Goal: Task Accomplishment & Management: Use online tool/utility

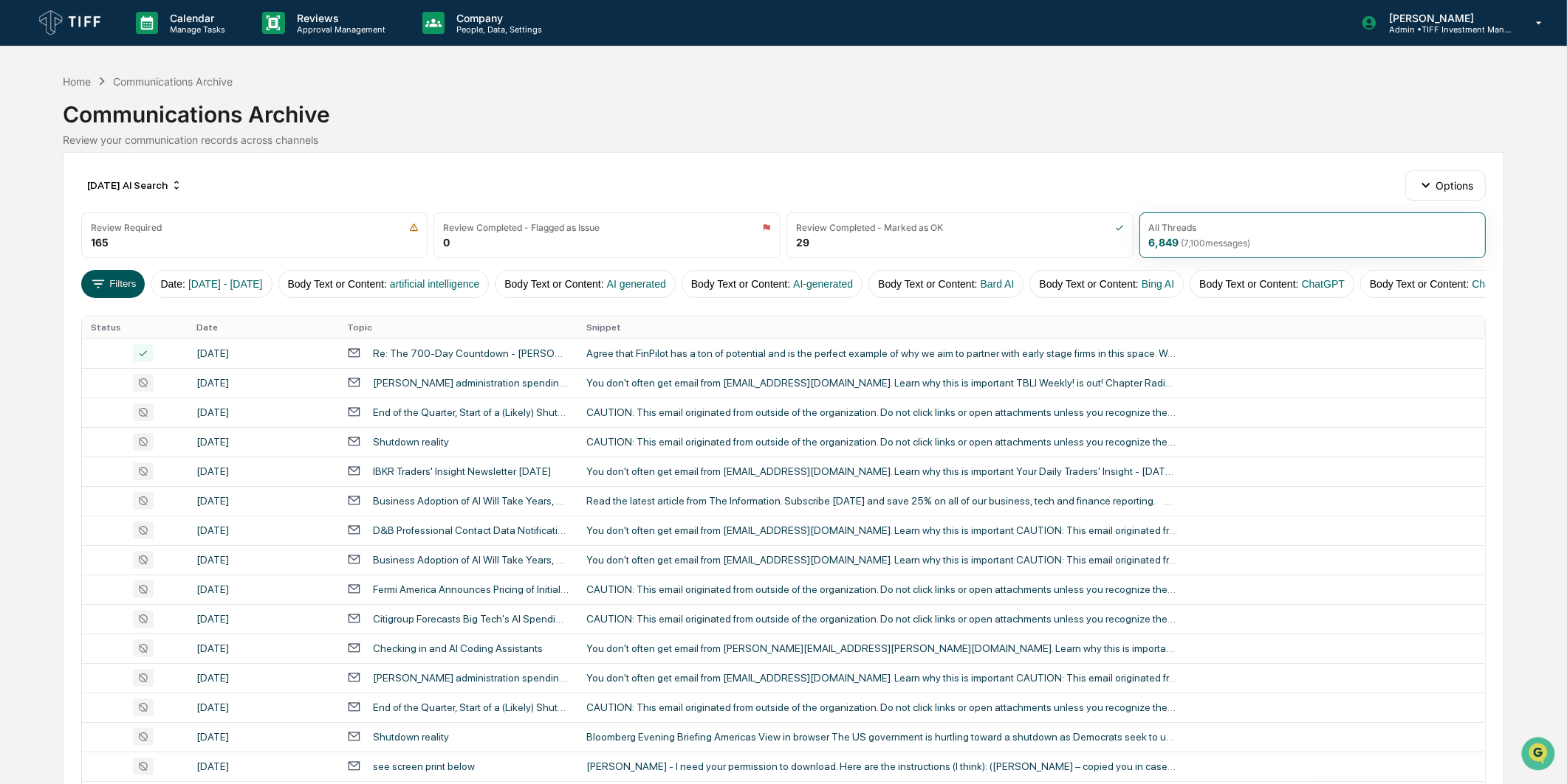
click at [105, 279] on icon at bounding box center [98, 284] width 17 height 17
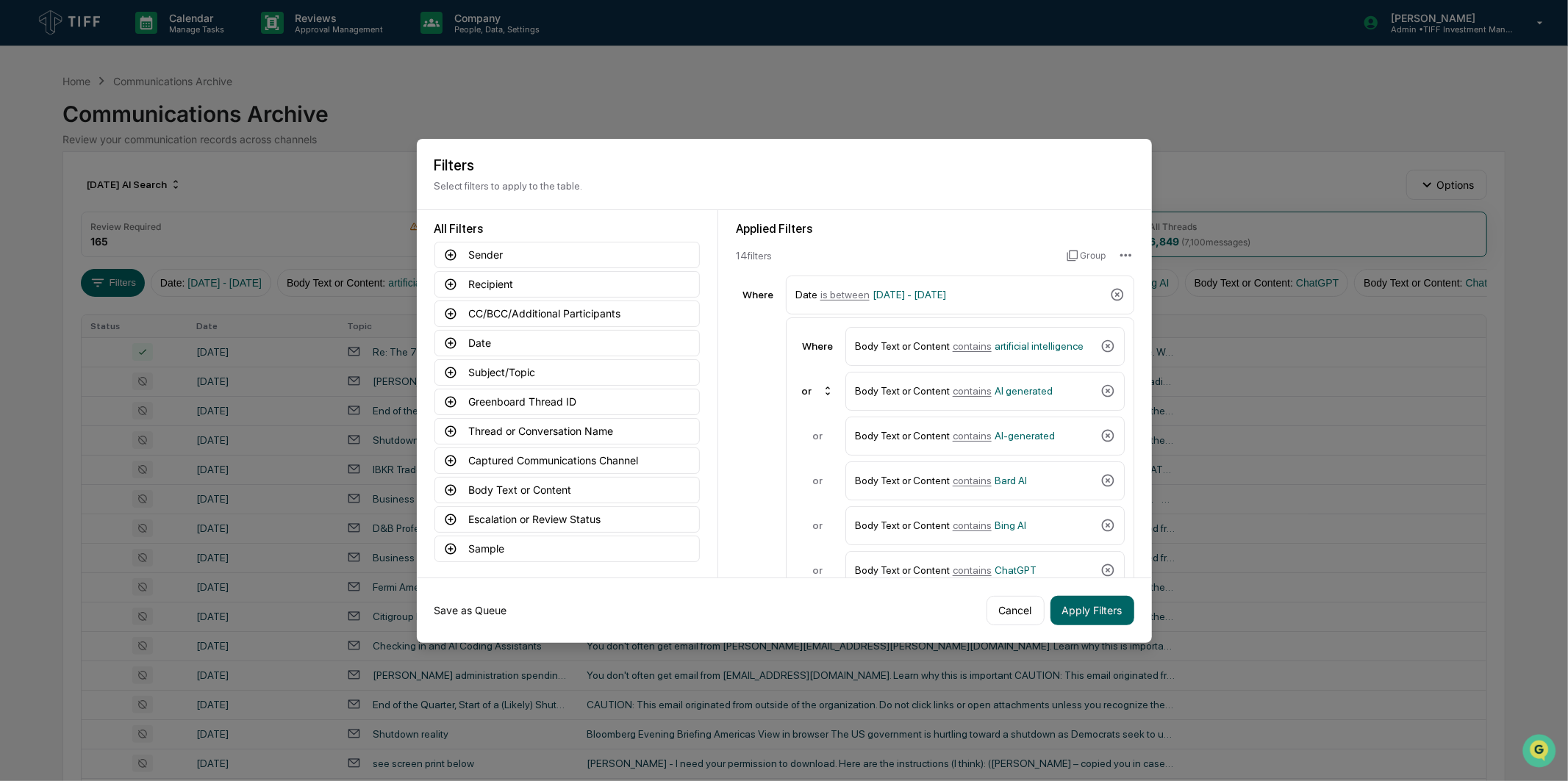
click at [471, 611] on button "Save as Queue" at bounding box center [470, 611] width 73 height 29
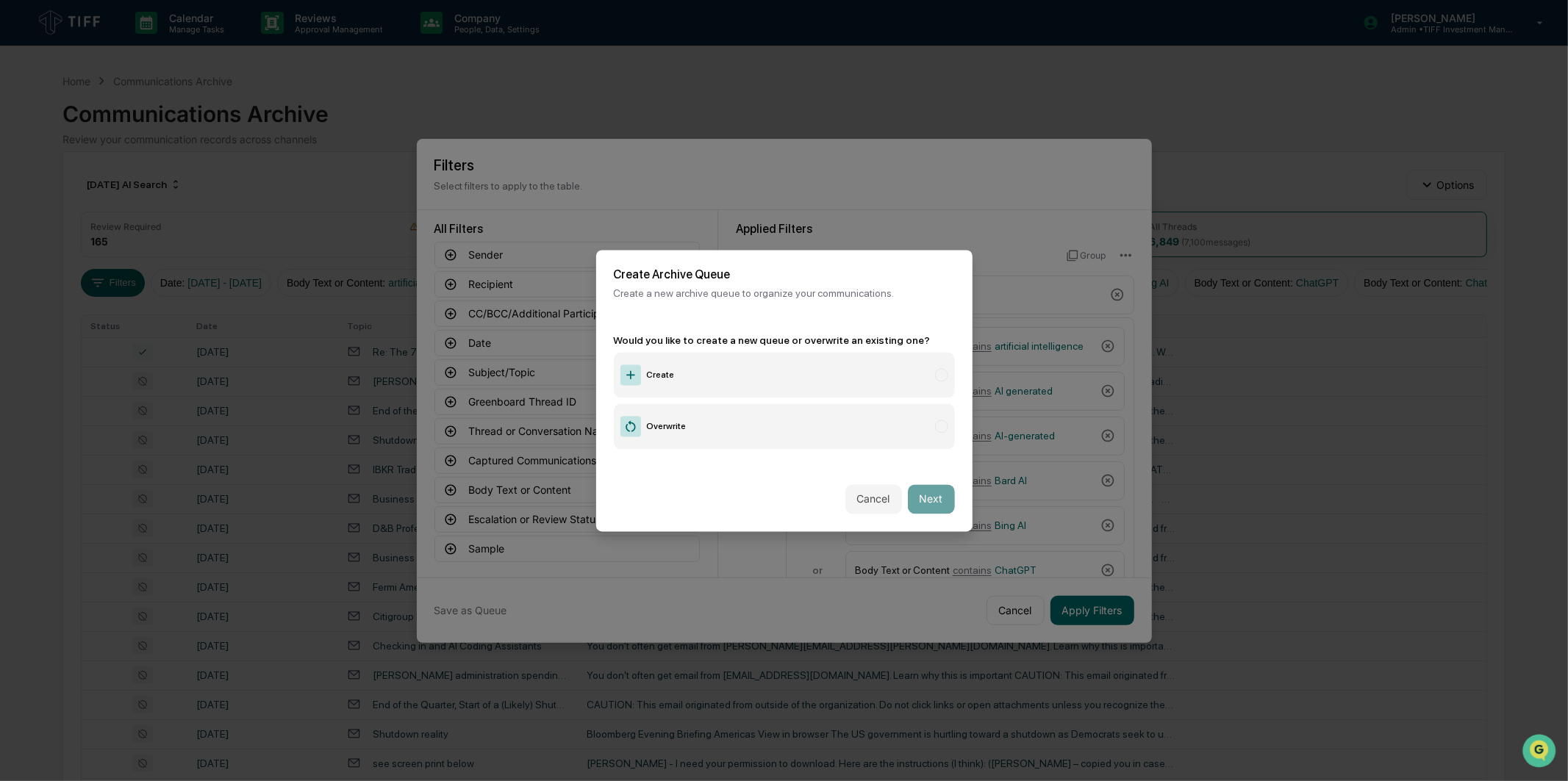
click at [670, 376] on label "Create" at bounding box center [784, 374] width 341 height 46
click at [936, 496] on button "Next" at bounding box center [932, 499] width 47 height 29
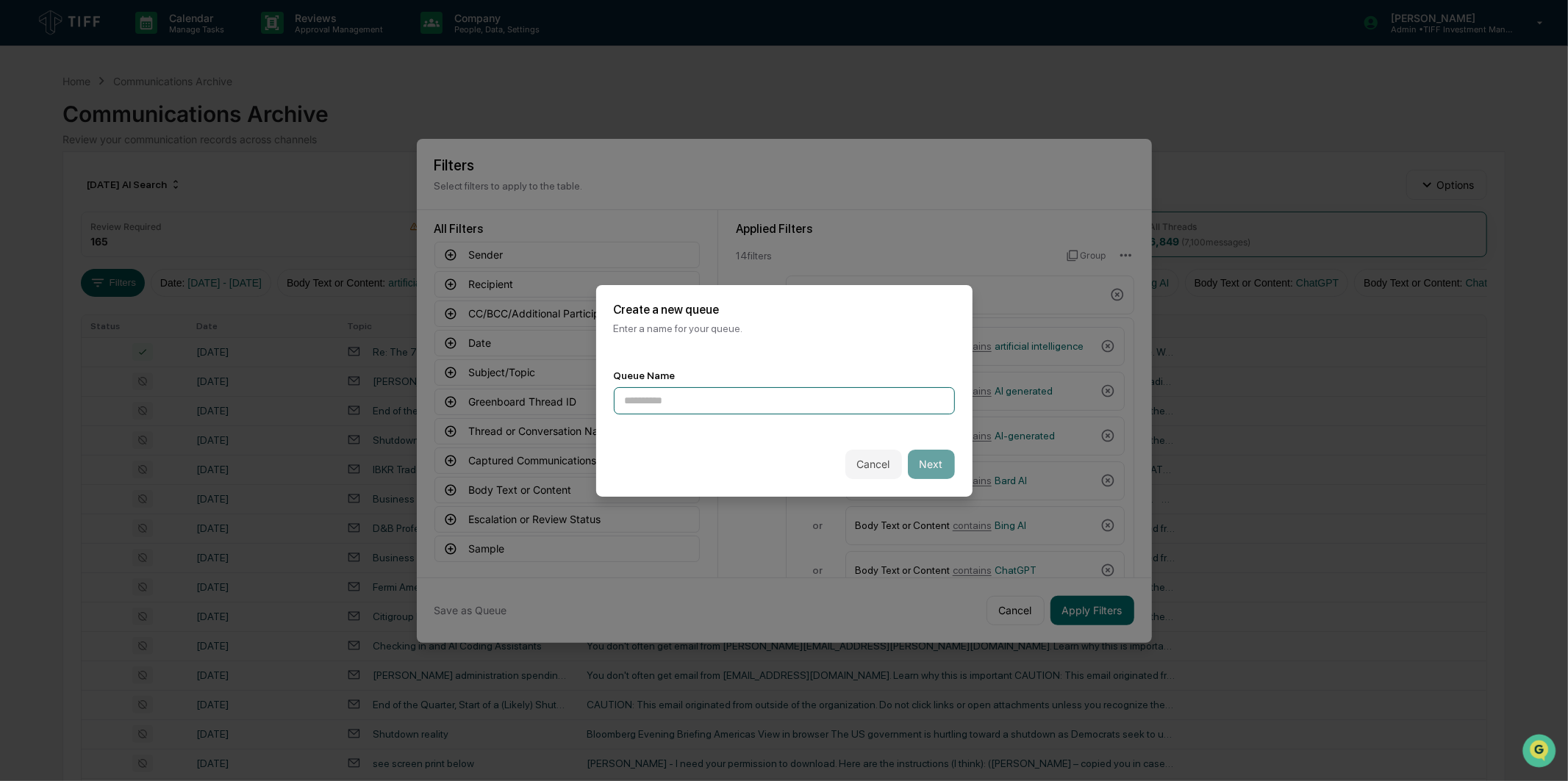
click at [796, 399] on input at bounding box center [784, 401] width 341 height 27
click at [785, 406] on input "**********" at bounding box center [784, 401] width 341 height 27
type input "**********"
click at [958, 455] on div "Cancel Next" at bounding box center [784, 464] width 376 height 65
click at [935, 455] on button "Next" at bounding box center [932, 464] width 47 height 29
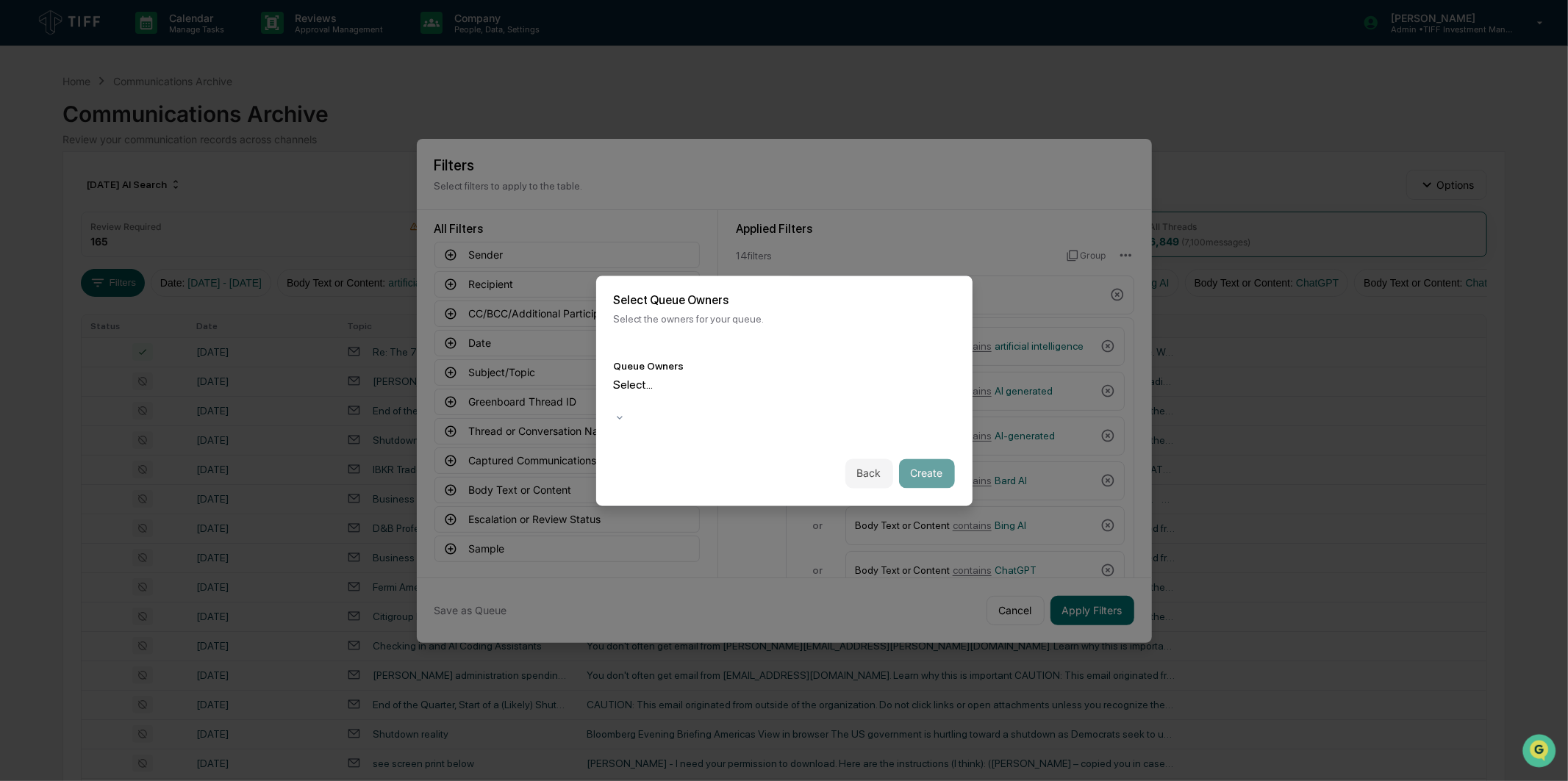
click at [618, 400] on div at bounding box center [616, 401] width 2 height 17
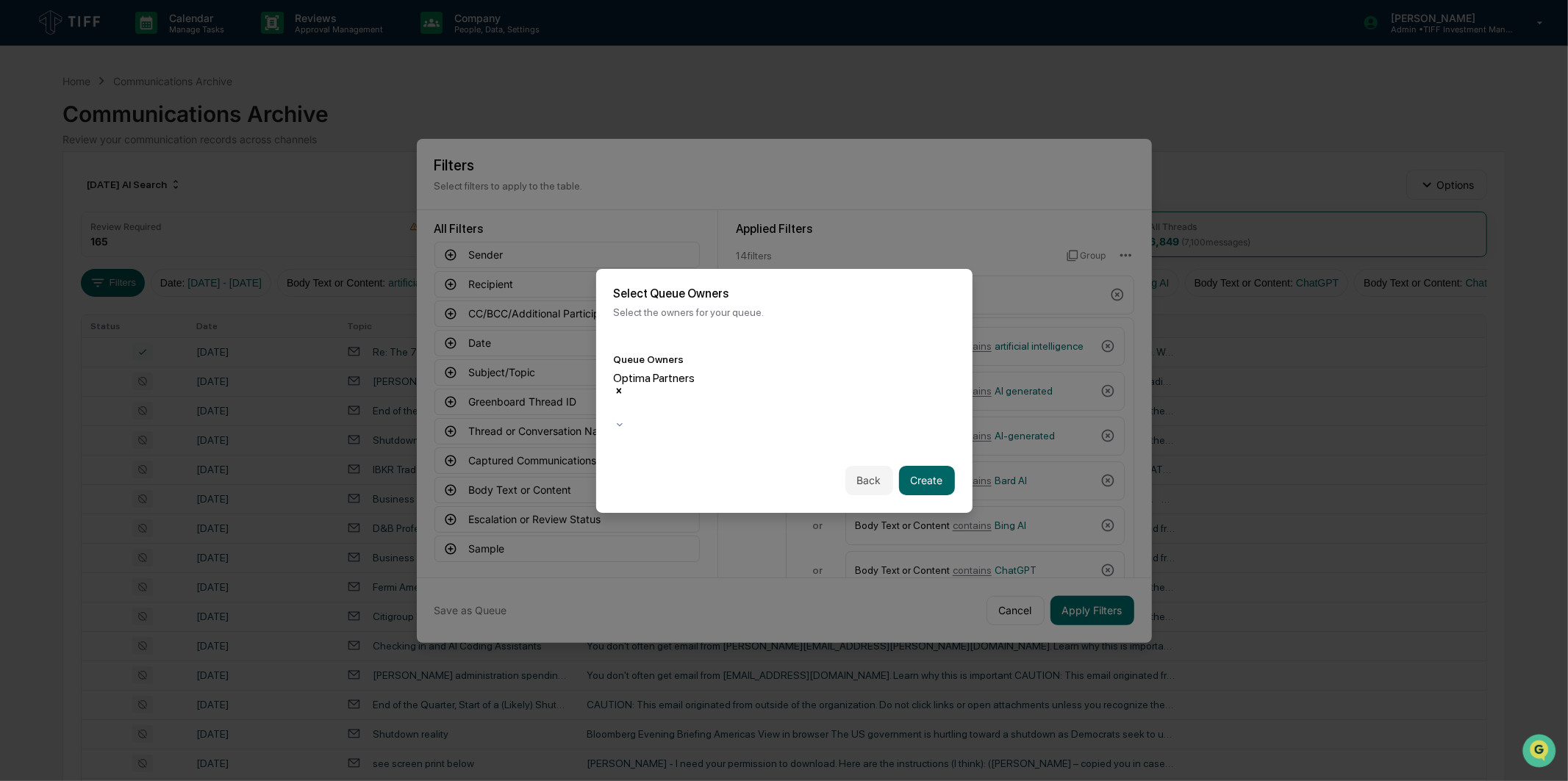
click at [880, 336] on div "Select Queue Owners Select the owners for your queue." at bounding box center [784, 302] width 376 height 67
click at [926, 466] on button "Create" at bounding box center [927, 481] width 56 height 29
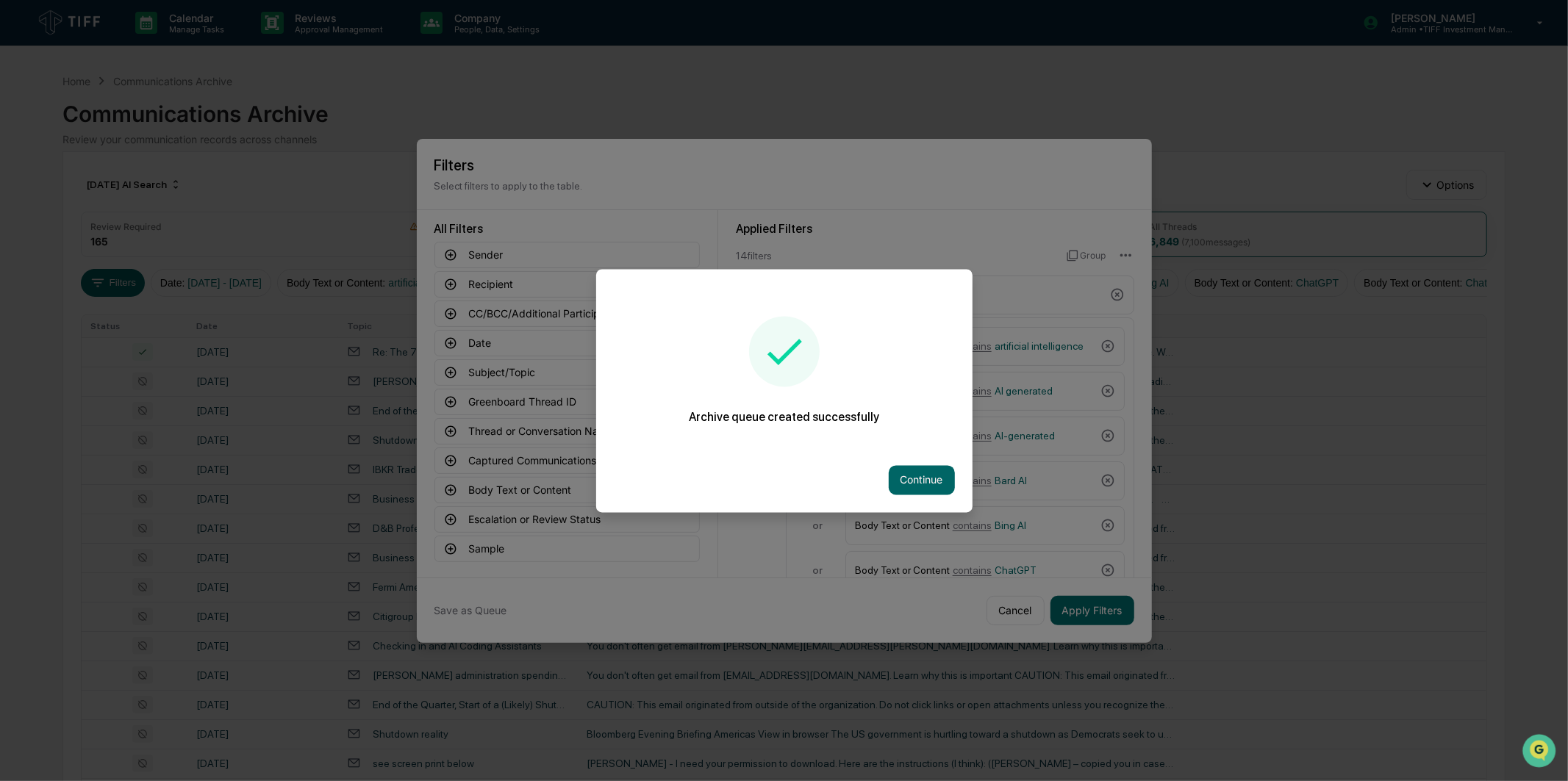
click at [931, 491] on div "Continue" at bounding box center [784, 480] width 376 height 65
click at [929, 476] on button "Continue" at bounding box center [922, 480] width 66 height 29
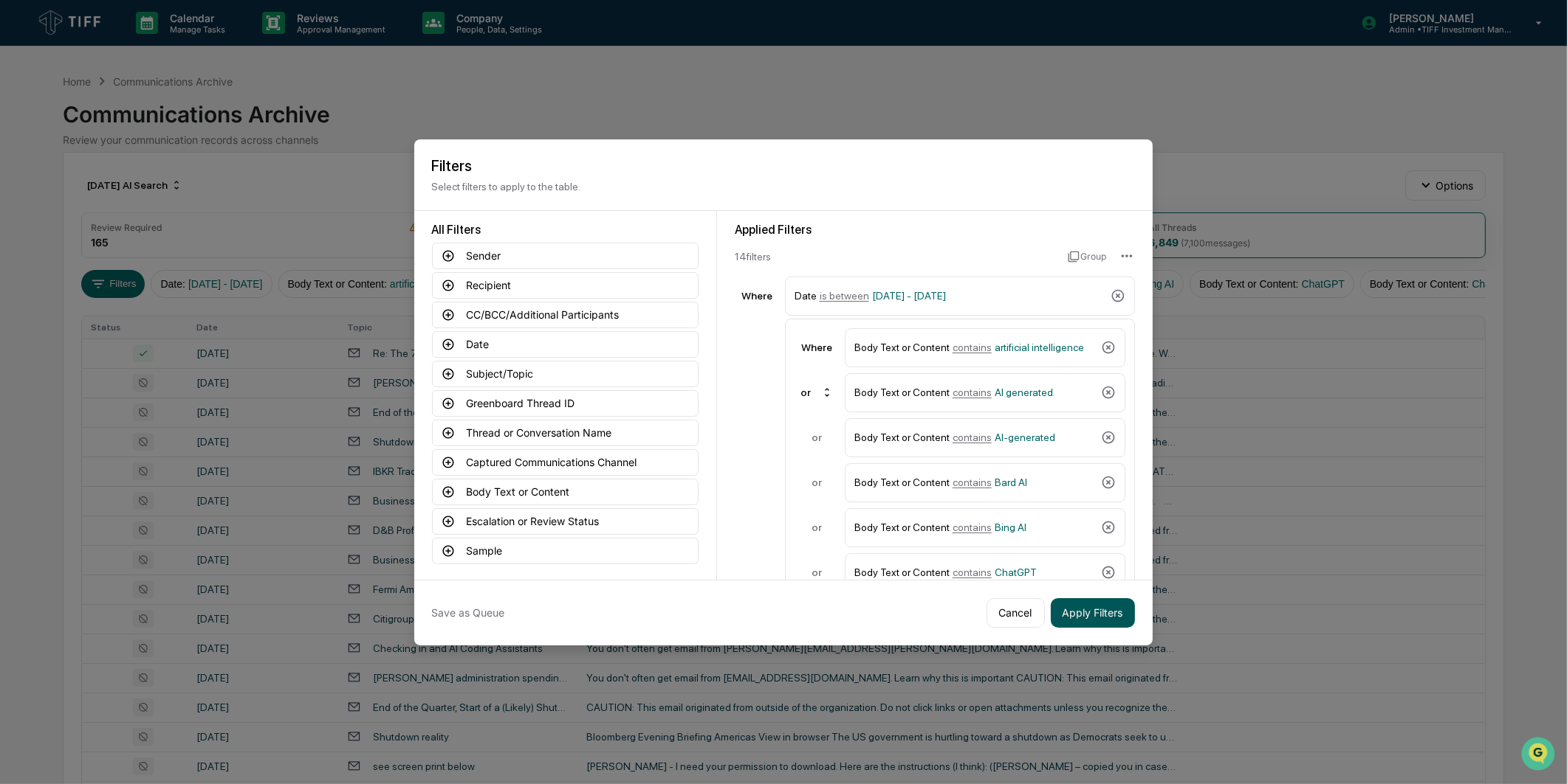
click at [1087, 608] on button "Apply Filters" at bounding box center [1093, 613] width 84 height 29
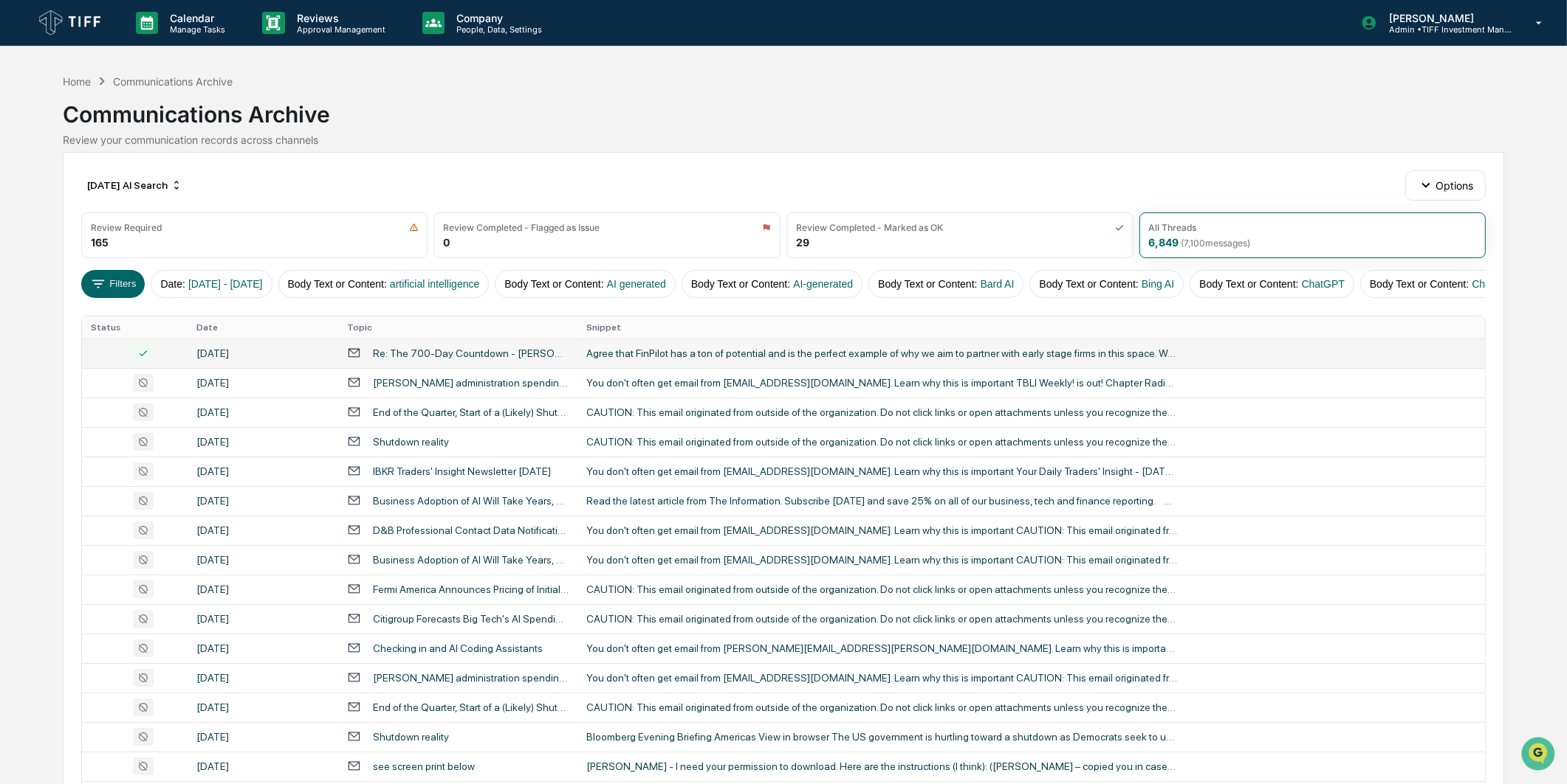
click at [455, 356] on div "Re: The 700-Day Countdown - [PERSON_NAME]'s Quick Hits, [DATE]" at bounding box center [470, 353] width 196 height 12
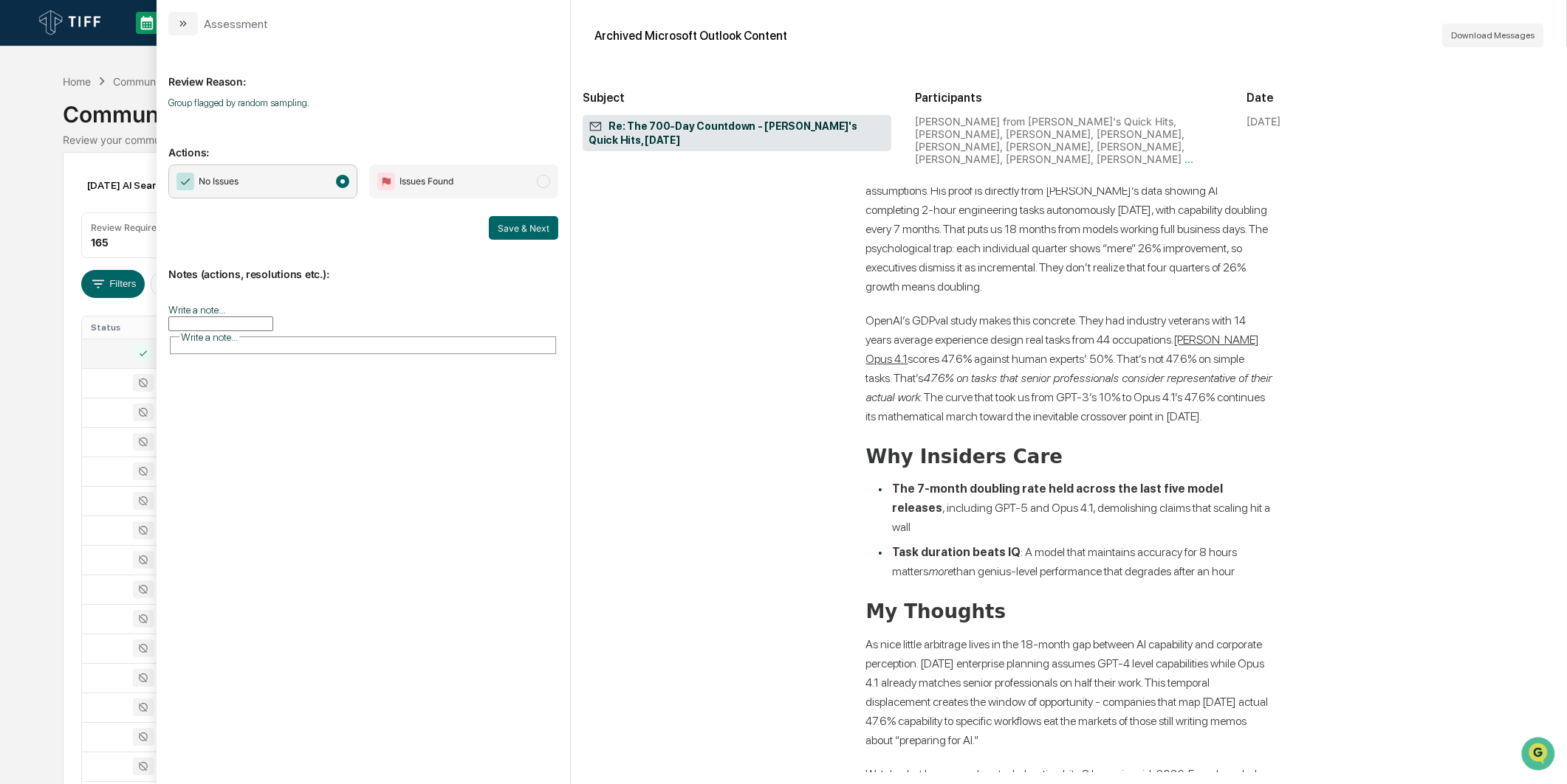
scroll to position [4818, 0]
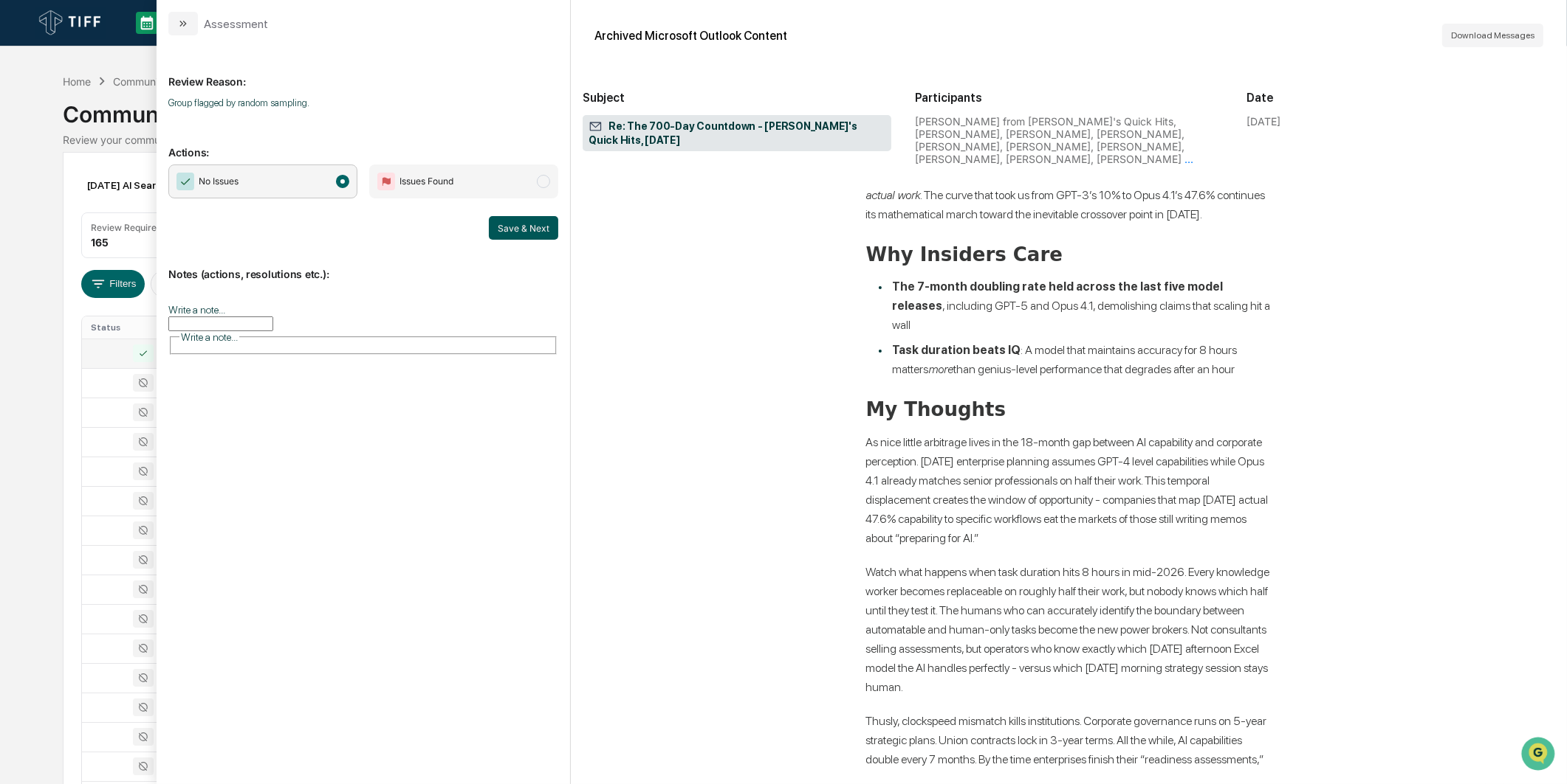
click at [542, 229] on button "Save & Next" at bounding box center [523, 228] width 69 height 23
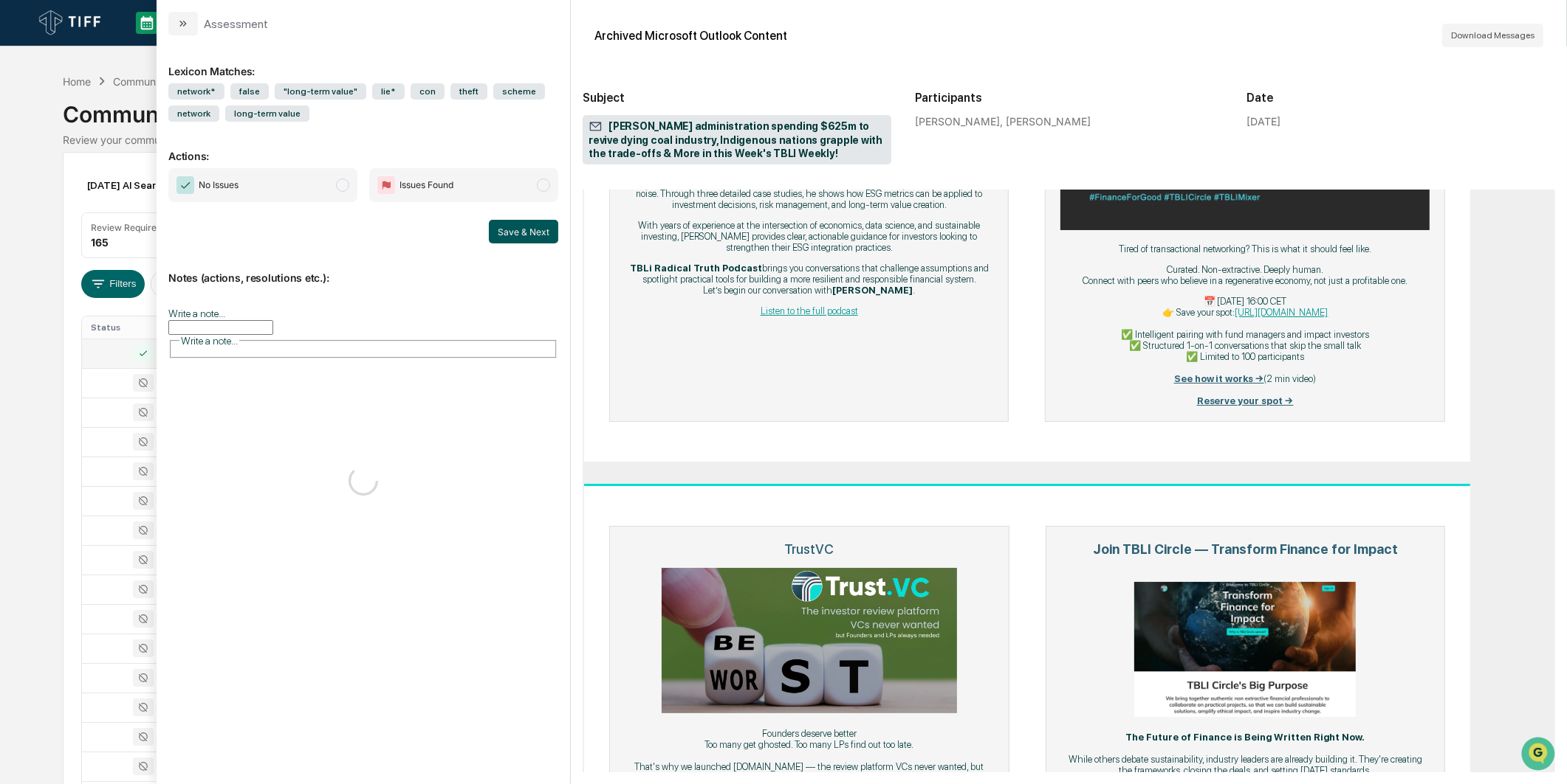
scroll to position [1221, 0]
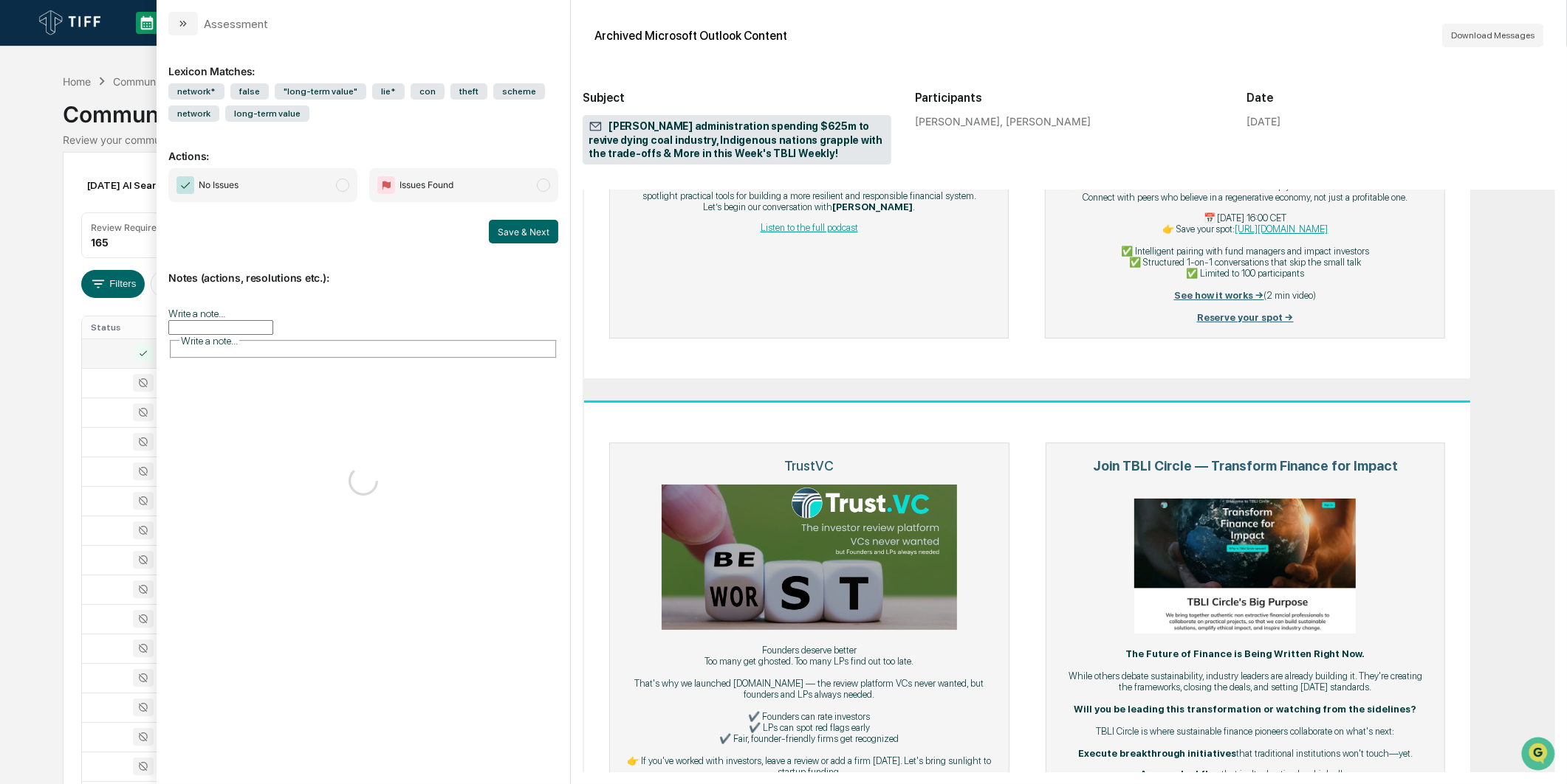
click at [326, 205] on div "No Issues Issues Found Save & Next" at bounding box center [364, 206] width 390 height 75
click at [338, 196] on span "No Issues" at bounding box center [263, 185] width 189 height 34
click at [509, 233] on button "Save & Next" at bounding box center [523, 232] width 69 height 23
